Goal: Information Seeking & Learning: Learn about a topic

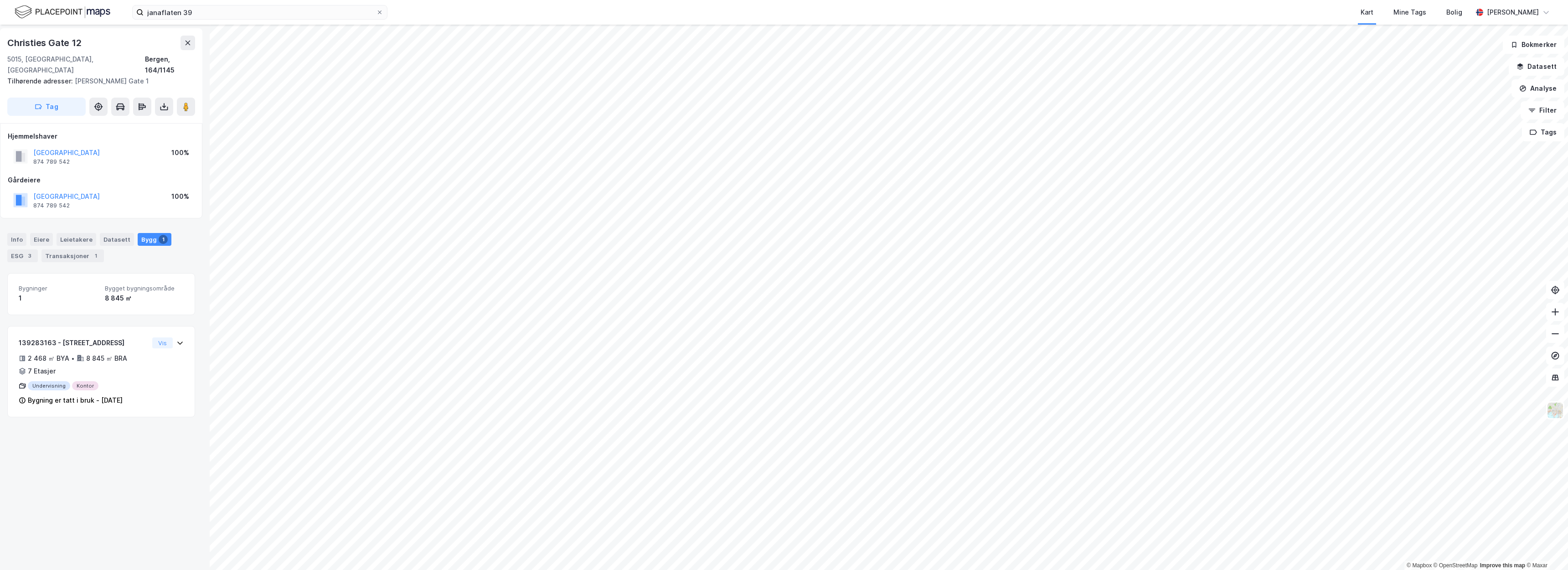
scroll to position [0, 3]
click at [83, 76] on div "Tilhørende adresser: [PERSON_NAME][GEOGRAPHIC_DATA] 1" at bounding box center [98, 81] width 181 height 11
drag, startPoint x: 126, startPoint y: 71, endPoint x: 10, endPoint y: 43, distance: 119.3
click at [10, 43] on div "Christies [STREET_ADDRESS], 164/1145 Tilhørende adresser: [PERSON_NAME][GEOGRAP…" at bounding box center [102, 76] width 202 height 95
click at [10, 43] on div "Christies Gate 12" at bounding box center [46, 43] width 76 height 15
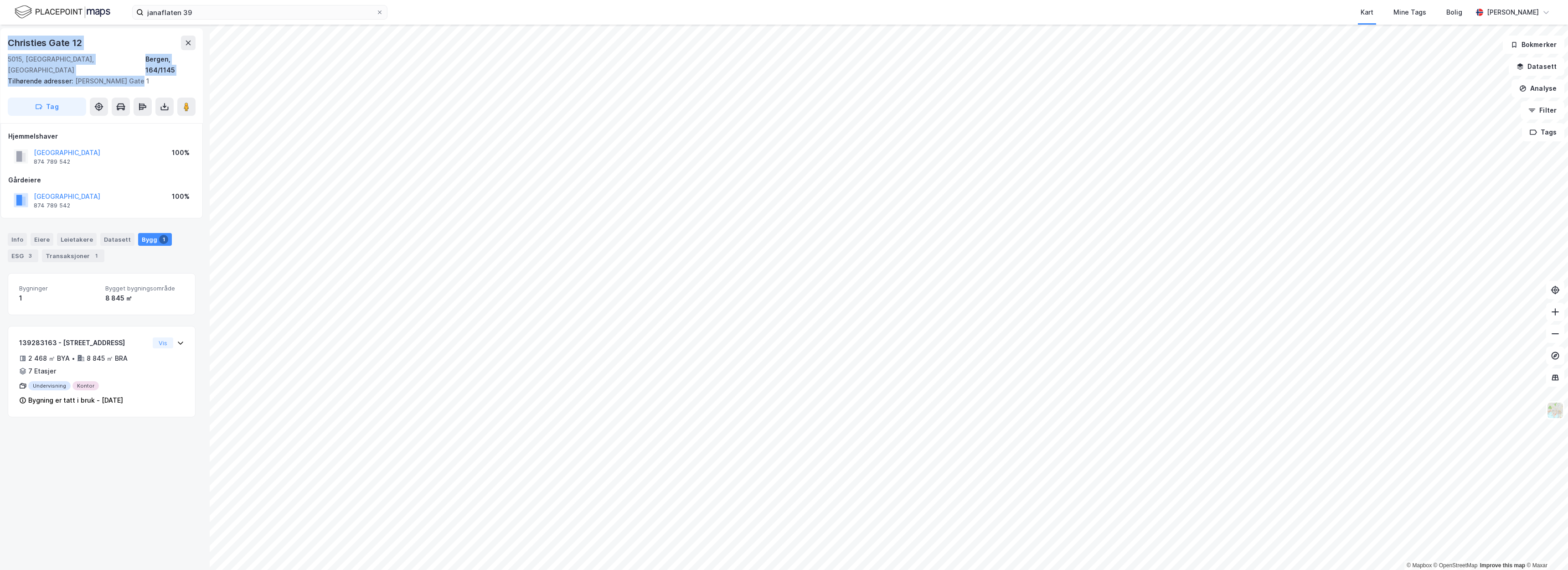
drag, startPoint x: 124, startPoint y: 68, endPoint x: 1, endPoint y: 41, distance: 125.9
click at [1, 41] on div "Christies [STREET_ADDRESS], 164/1145 Tilhørende adresser: [PERSON_NAME][GEOGRAP…" at bounding box center [102, 76] width 202 height 95
copy div "Christies [STREET_ADDRESS], 164/1145 Tilhørende adresser: [PERSON_NAME][GEOGRAP…"
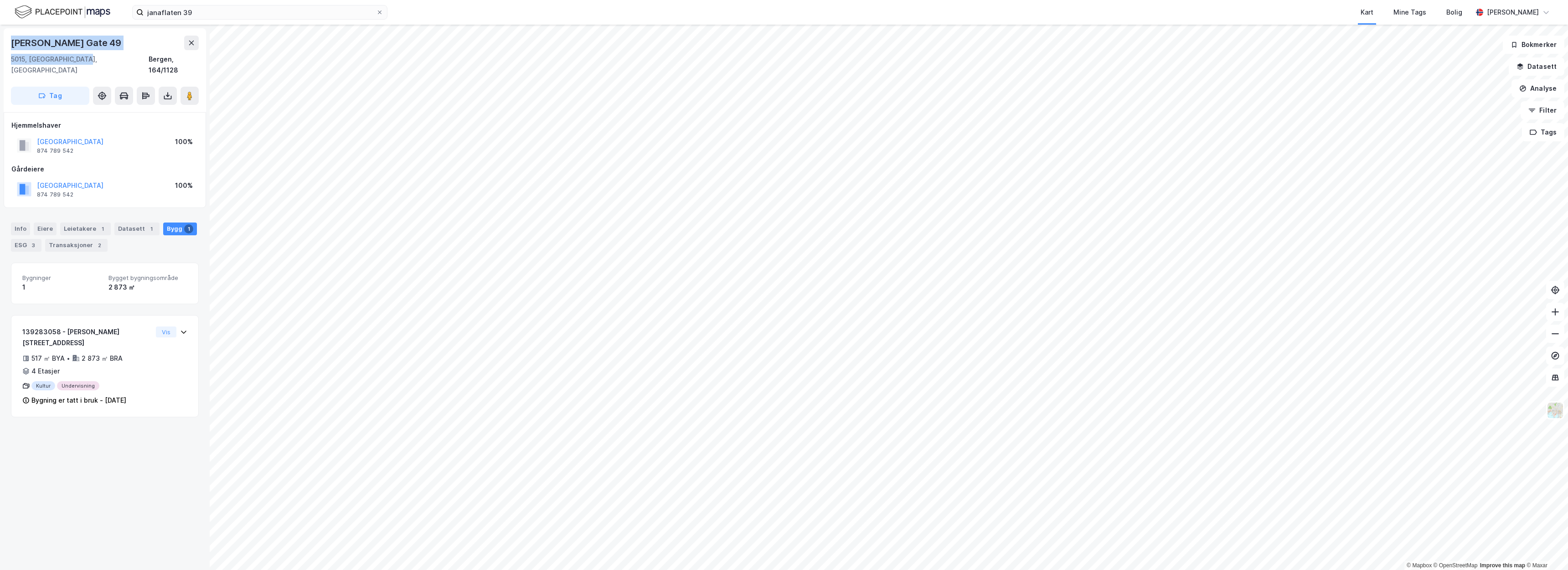
drag, startPoint x: 88, startPoint y: 61, endPoint x: 12, endPoint y: 43, distance: 78.1
click at [12, 43] on div "Olav [STREET_ADDRESS]" at bounding box center [105, 55] width 188 height 40
copy div "Olav [STREET_ADDRESS]"
drag, startPoint x: 81, startPoint y: 60, endPoint x: 9, endPoint y: 39, distance: 75.0
click at [9, 39] on div "[STREET_ADDRESS]" at bounding box center [105, 70] width 202 height 84
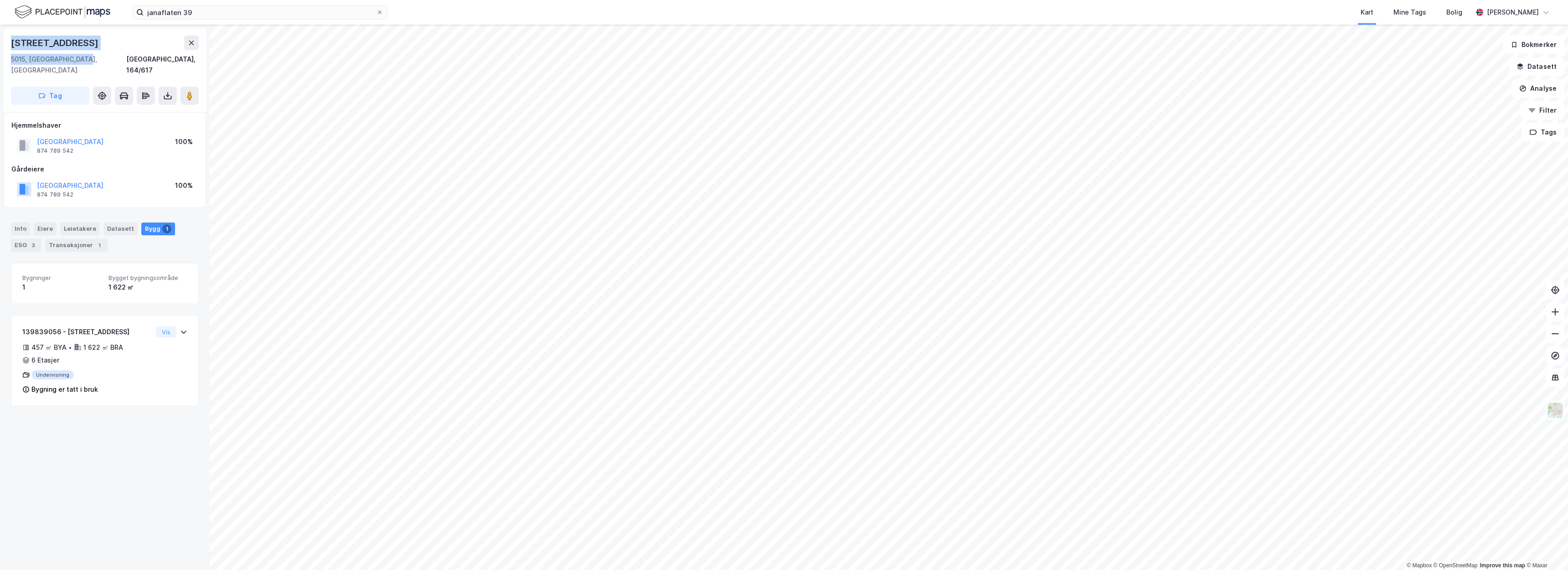
copy div "[STREET_ADDRESS]"
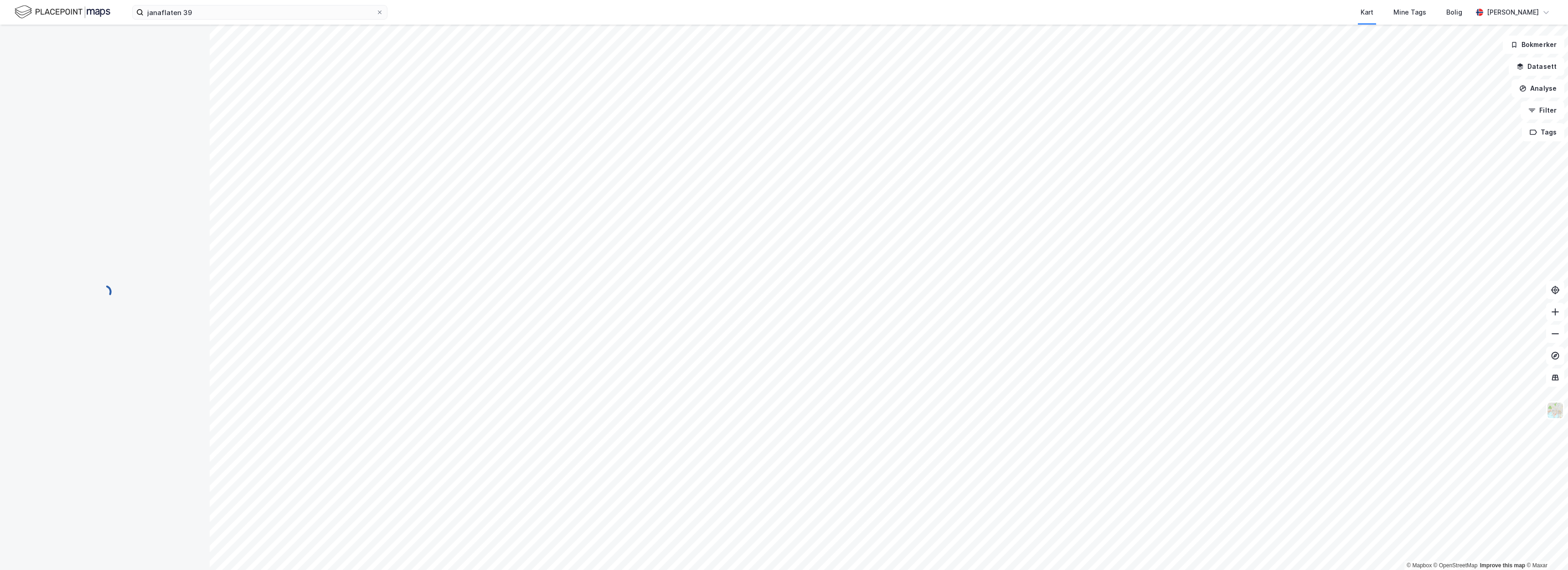
scroll to position [15, 0]
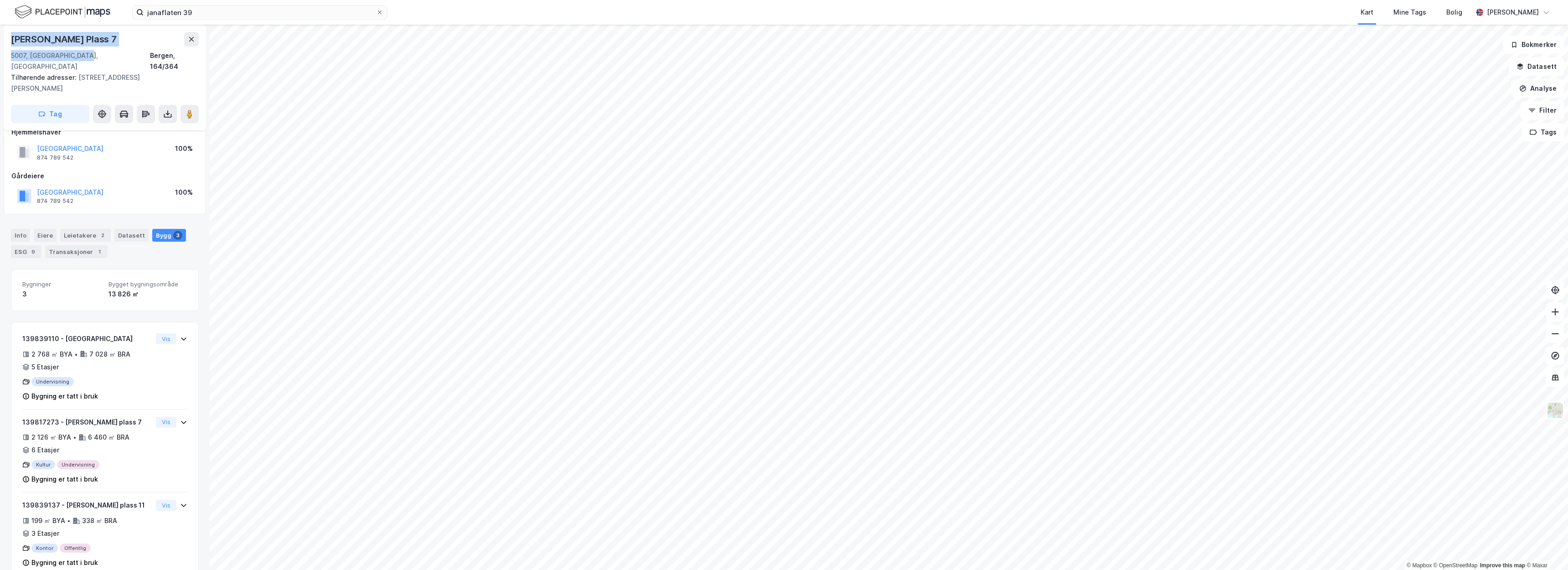
drag, startPoint x: 82, startPoint y: 56, endPoint x: 6, endPoint y: 40, distance: 77.7
click at [6, 40] on div "[PERSON_NAME] [STREET_ADDRESS], 164/364 Tilhørende adresser: [STREET_ADDRESS][P…" at bounding box center [105, 77] width 202 height 106
copy div "[PERSON_NAME] [STREET_ADDRESS]"
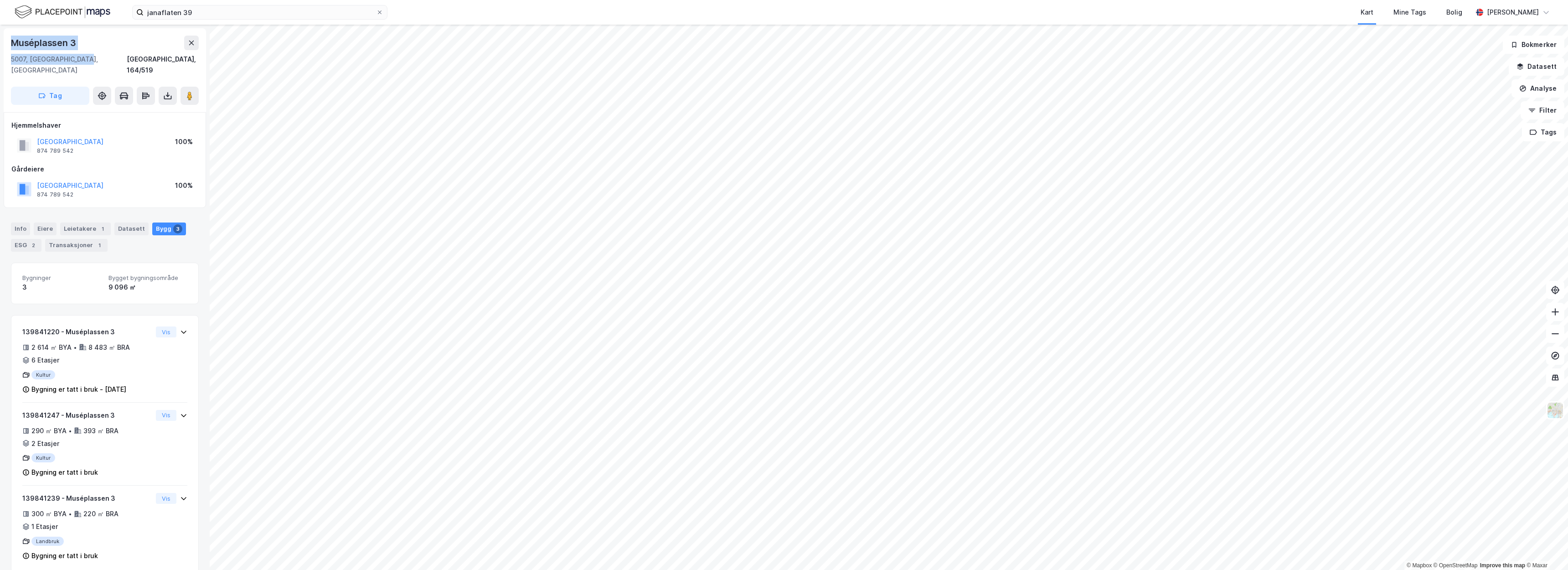
drag, startPoint x: 89, startPoint y: 60, endPoint x: 0, endPoint y: 35, distance: 92.4
click at [0, 35] on div "Muséplassen 3 5007, [GEOGRAPHIC_DATA], [GEOGRAPHIC_DATA], 164/519 Tag [GEOGRAPH…" at bounding box center [105, 297] width 209 height 546
copy div "Muséplassen 3 5007, [GEOGRAPHIC_DATA], [GEOGRAPHIC_DATA]"
drag, startPoint x: 73, startPoint y: 41, endPoint x: 10, endPoint y: 41, distance: 63.0
click at [10, 41] on div "[STREET_ADDRESS]" at bounding box center [105, 70] width 202 height 84
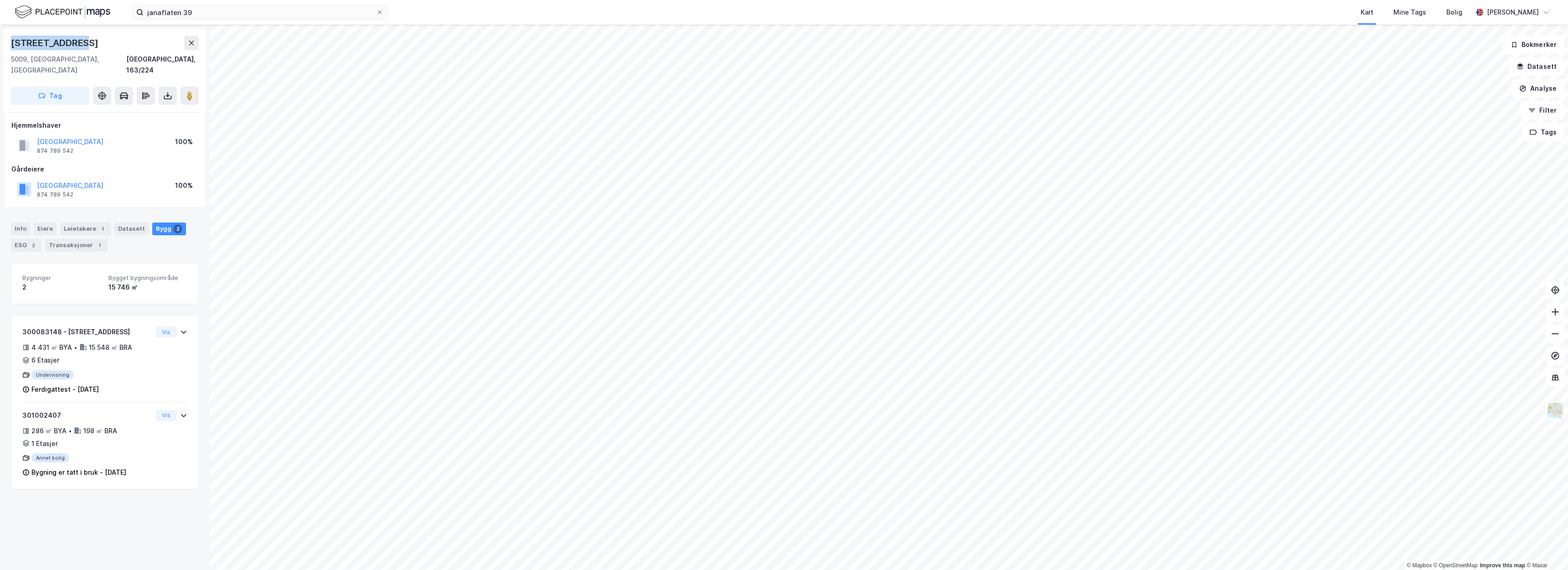
copy div "[STREET_ADDRESS]"
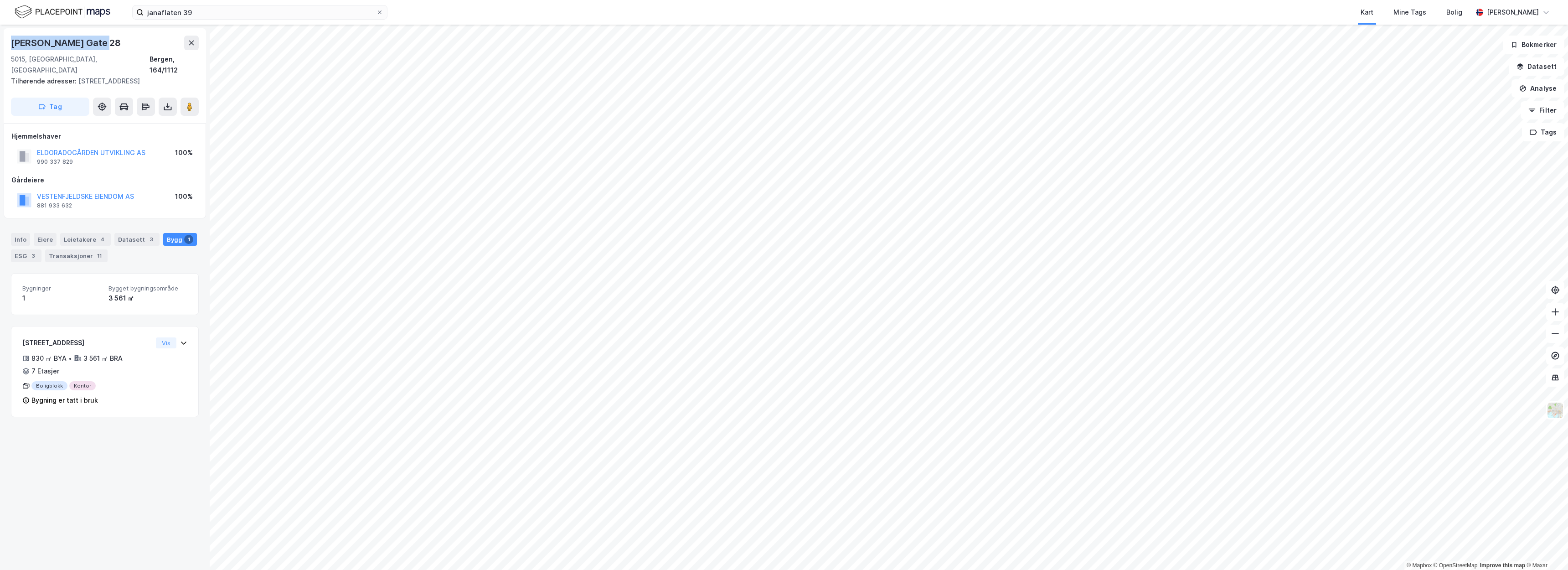
drag, startPoint x: 97, startPoint y: 43, endPoint x: 12, endPoint y: 42, distance: 85.0
click at [12, 42] on div "[PERSON_NAME] Gate 28" at bounding box center [66, 43] width 111 height 15
copy div "[PERSON_NAME] Gate 28"
click at [118, 41] on div "[PERSON_NAME] Gate 28" at bounding box center [105, 43] width 188 height 15
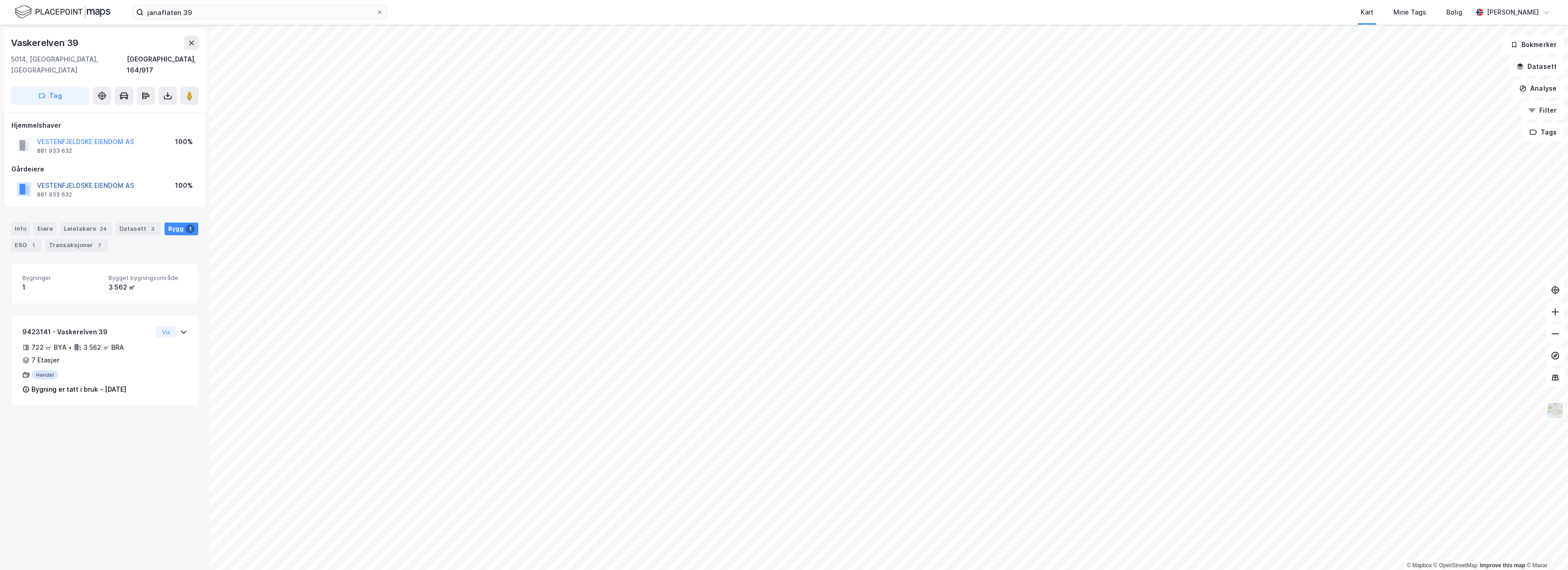
click at [0, 0] on button "VESTENFJELDSKE EIENDOM AS" at bounding box center [0, 0] width 0 height 0
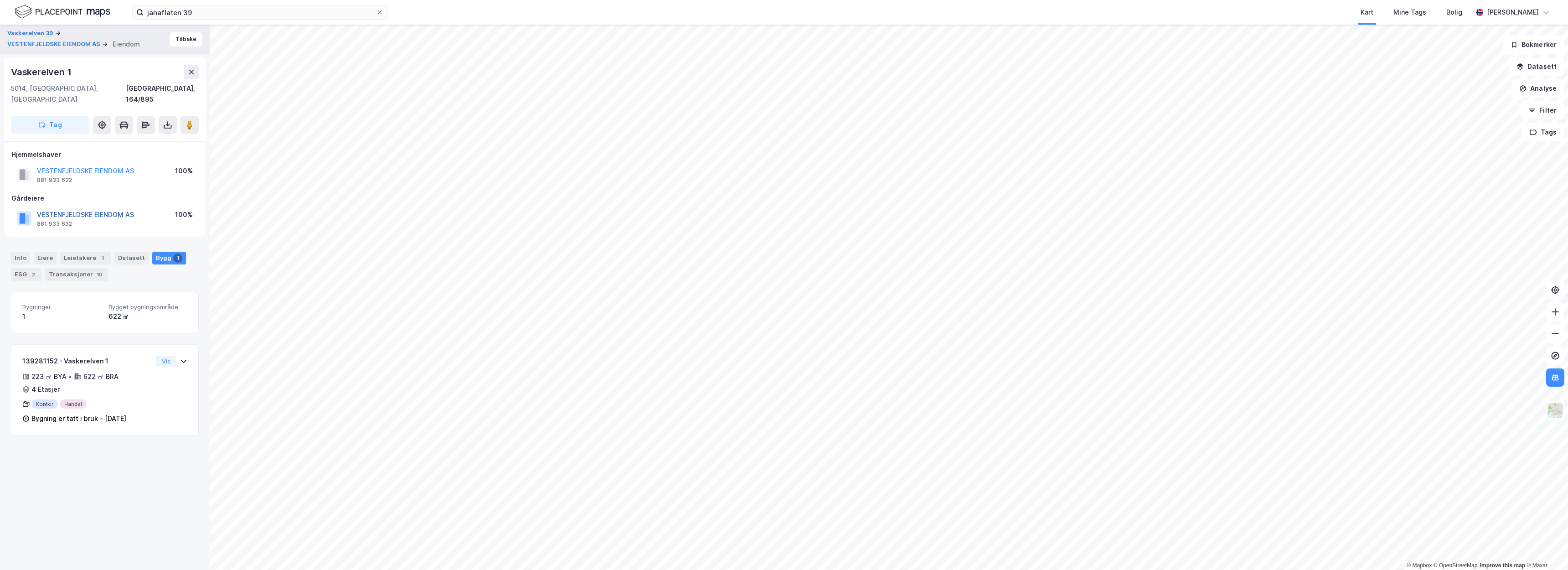
click at [0, 0] on button "VESTENFJELDSKE EIENDOM AS" at bounding box center [0, 0] width 0 height 0
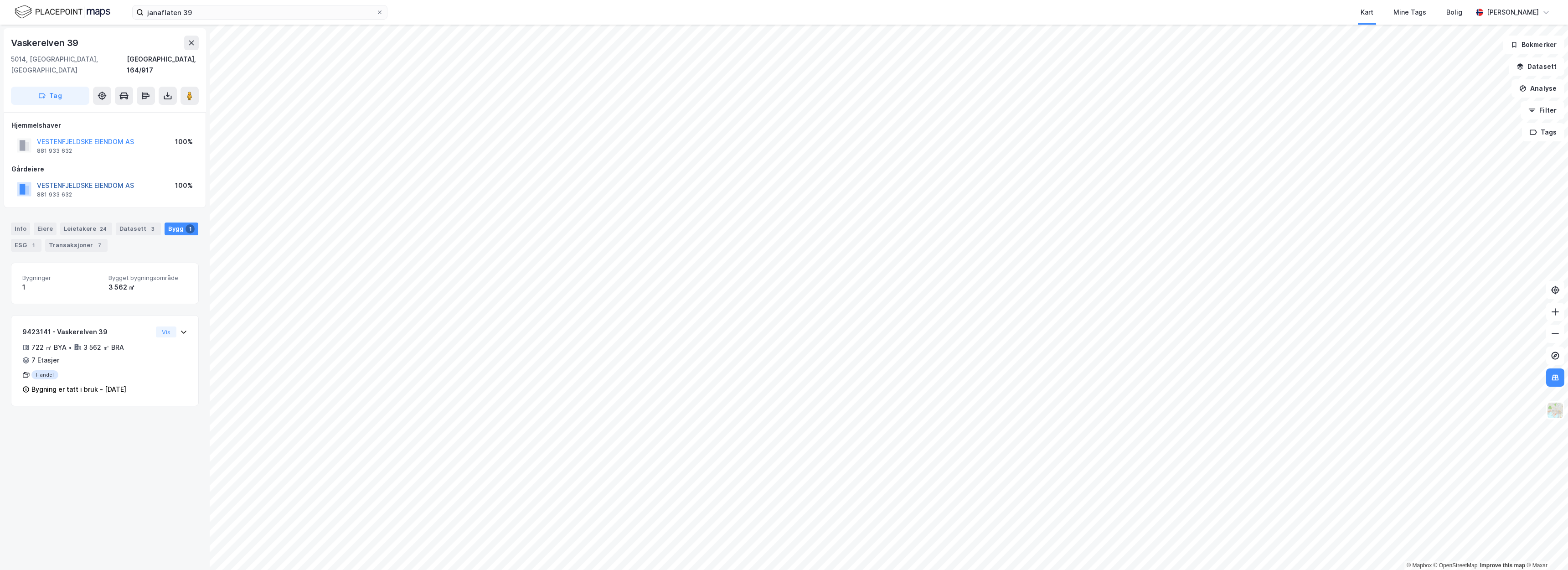
click at [0, 0] on button "VESTENFJELDSKE EIENDOM AS" at bounding box center [0, 0] width 0 height 0
